Goal: Transaction & Acquisition: Purchase product/service

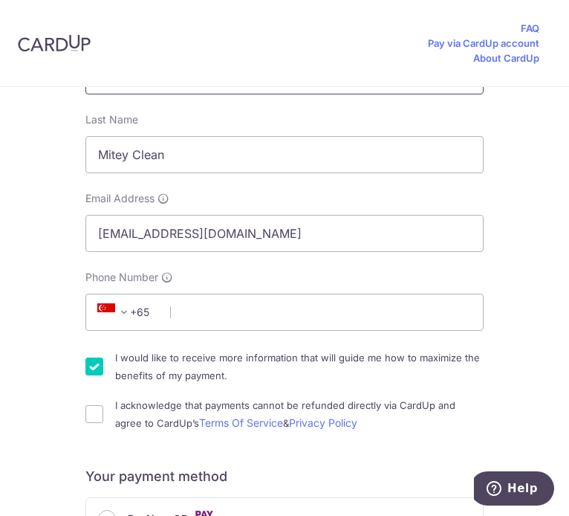
scroll to position [372, 0]
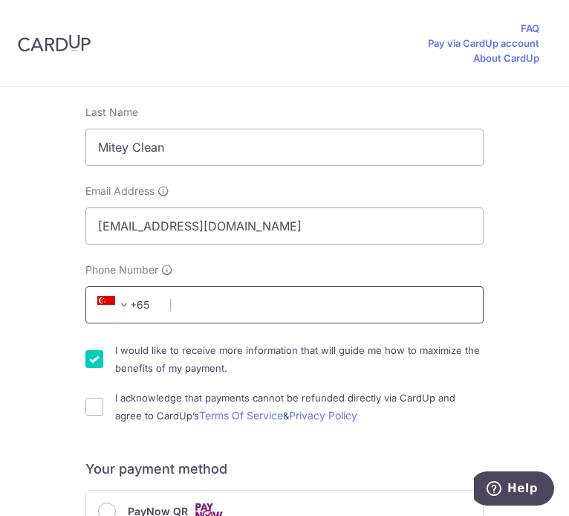
click at [265, 298] on body "FAQ Pay via CardUp account About CardUp You are paying EZ KLEAN SG PTE. LTD. EZ…" at bounding box center [284, 258] width 569 height 516
click at [233, 310] on input "Phone Number" at bounding box center [284, 304] width 398 height 37
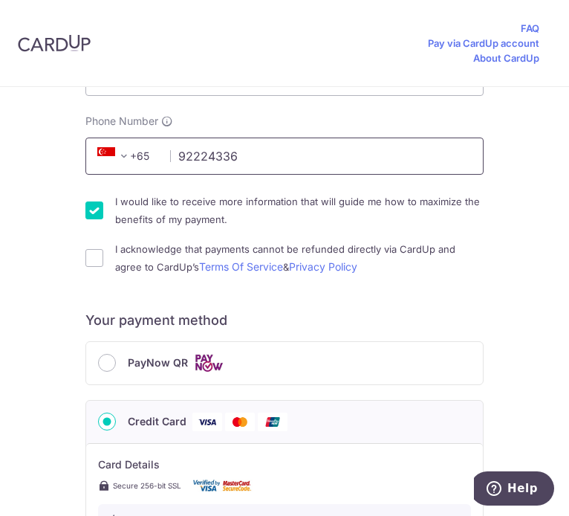
type input "92224336"
click at [96, 207] on input "I would like to receive more information that will guide me how to maximize the…" at bounding box center [94, 210] width 18 height 18
checkbox input "false"
click at [104, 253] on div "I acknowledge that payments cannot be refunded directly via CardUp and agree to…" at bounding box center [284, 258] width 398 height 36
click at [90, 265] on input "I acknowledge that payments cannot be refunded directly via CardUp and agree to…" at bounding box center [94, 258] width 18 height 18
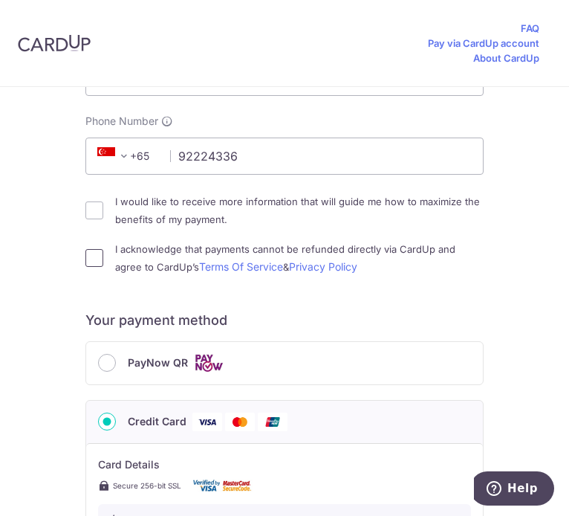
checkbox input "true"
click at [108, 366] on input "PayNow QR" at bounding box center [107, 363] width 18 height 18
radio input "true"
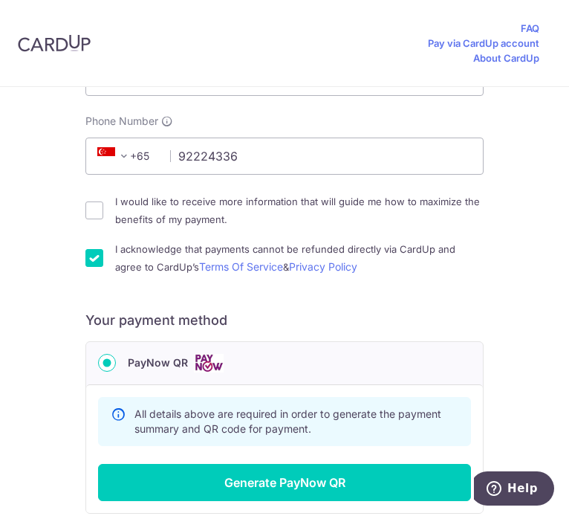
scroll to position [713, 0]
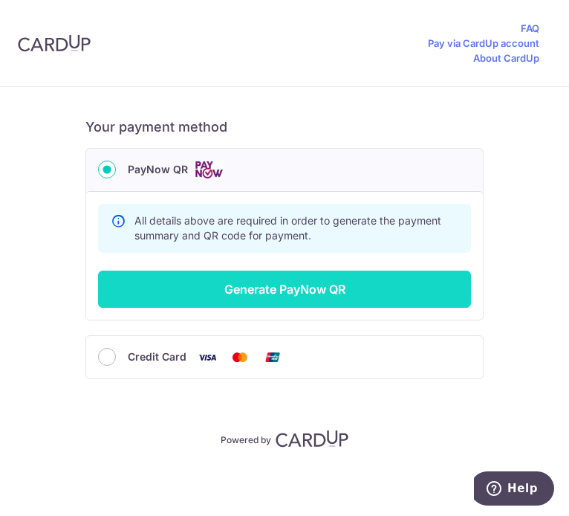
click at [392, 272] on button "Generate PayNow QR" at bounding box center [284, 288] width 373 height 37
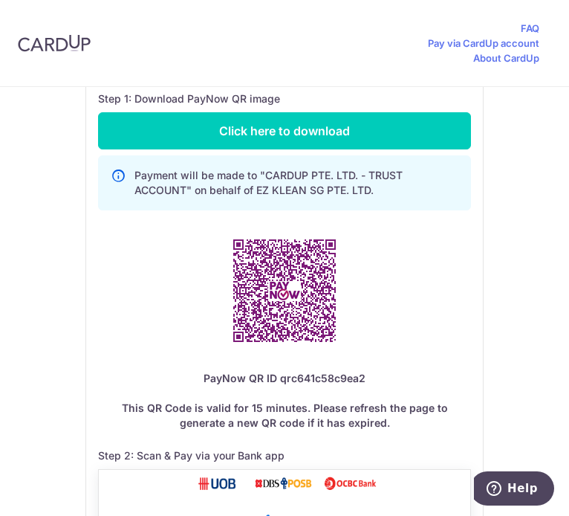
scroll to position [936, 0]
